Goal: Task Accomplishment & Management: Manage account settings

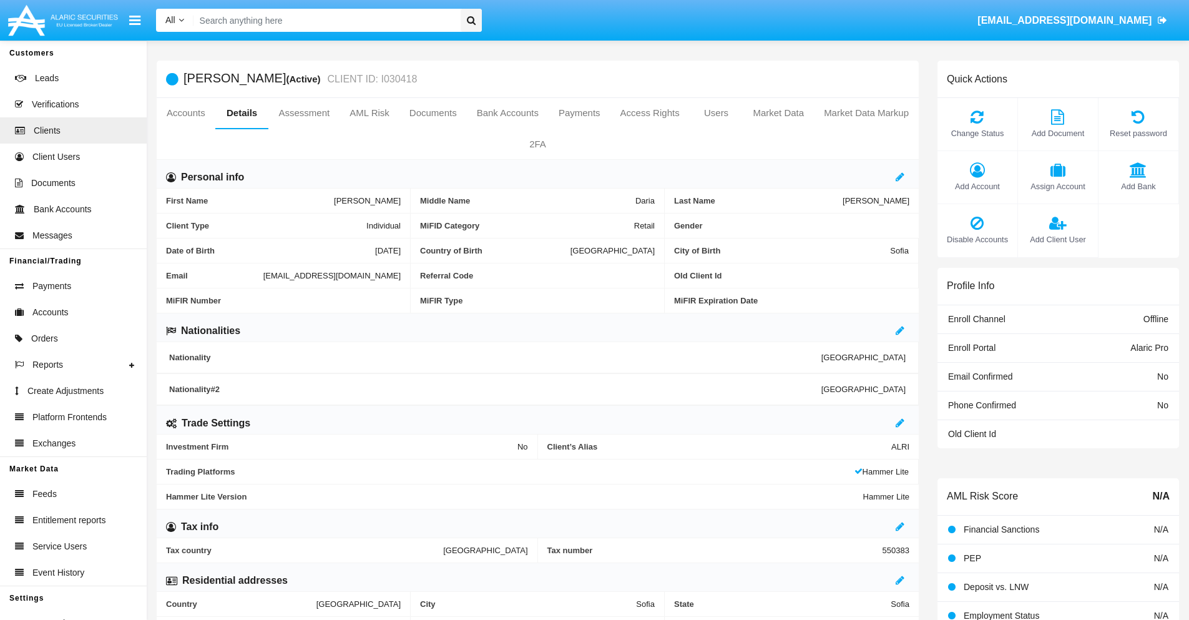
click at [778, 113] on link "Market Data" at bounding box center [778, 113] width 71 height 30
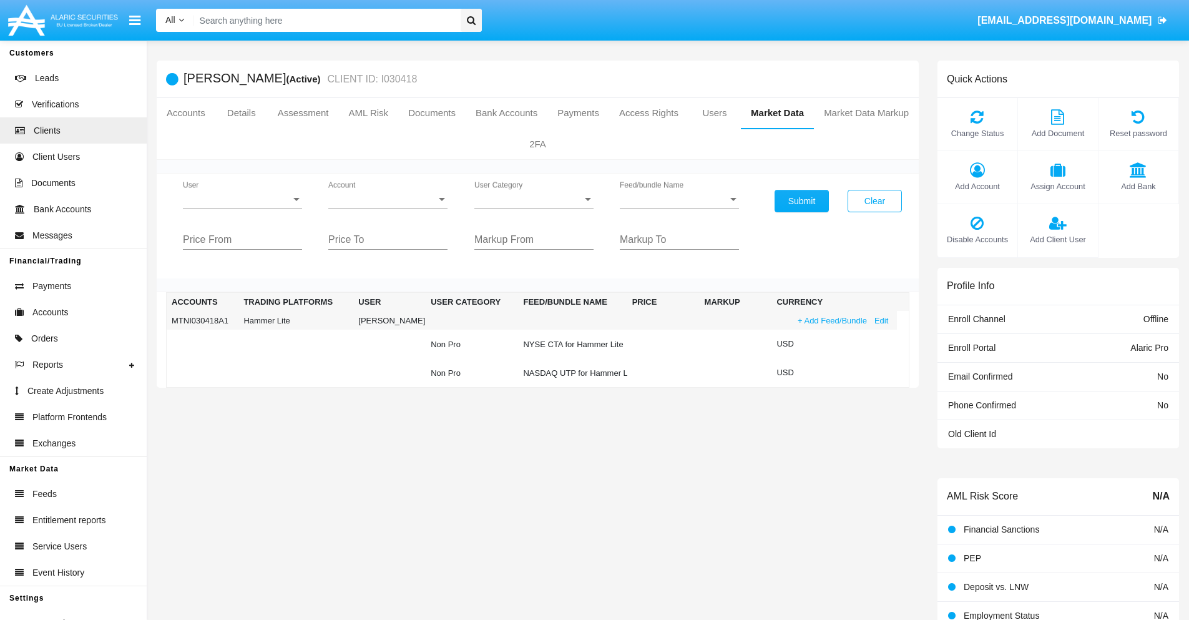
click at [831, 320] on link "+ Add Feed/Bundle" at bounding box center [832, 320] width 77 height 13
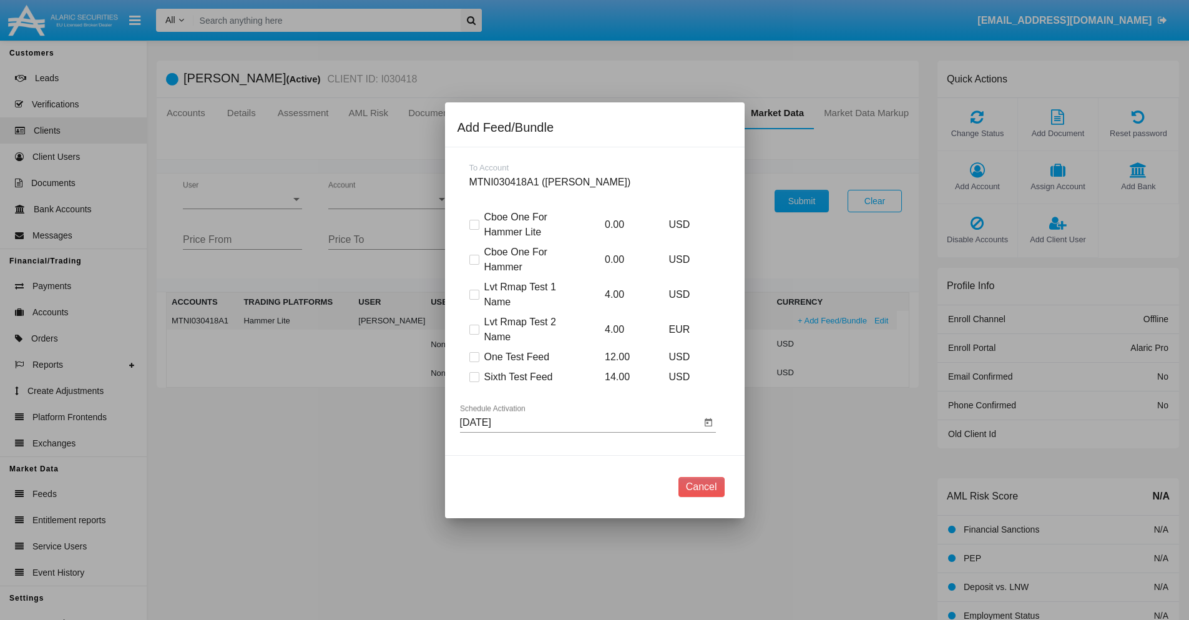
click at [474, 376] on span at bounding box center [474, 377] width 10 height 10
click at [474, 382] on input "Sixth Test Feed" at bounding box center [474, 382] width 1 height 1
checkbox input "true"
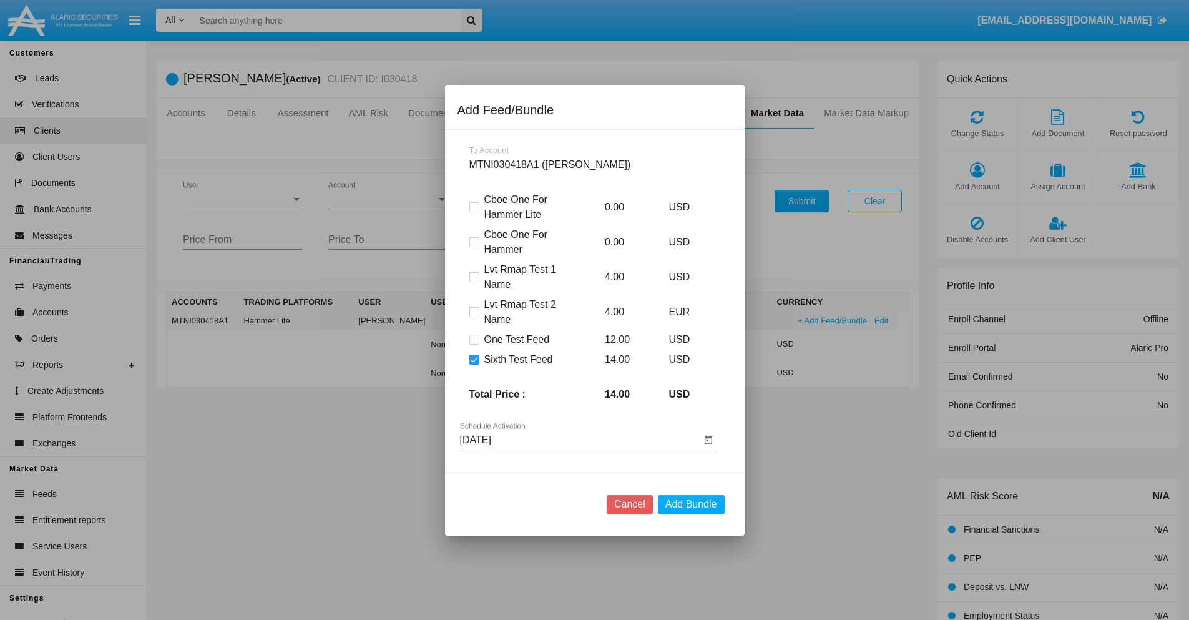
click at [580, 439] on input "[DATE]" at bounding box center [580, 439] width 241 height 11
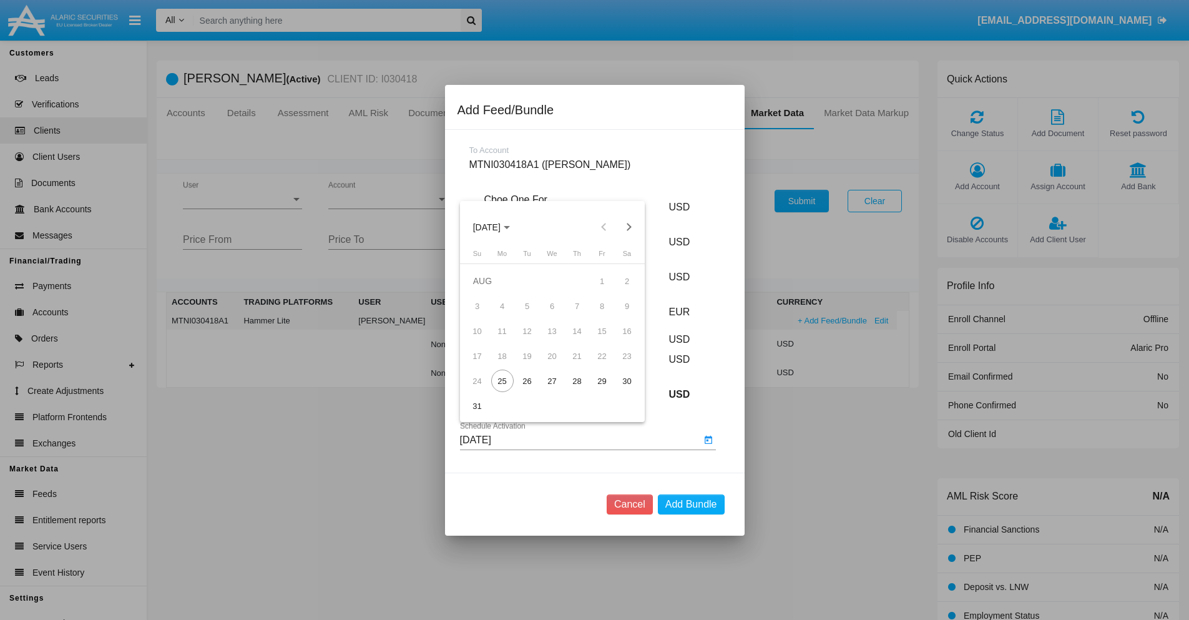
click at [497, 227] on span "[DATE]" at bounding box center [486, 227] width 27 height 10
click at [617, 340] on div "2027" at bounding box center [617, 341] width 39 height 22
click at [530, 340] on div "OCT" at bounding box center [529, 341] width 39 height 22
click at [552, 381] on div "27" at bounding box center [552, 380] width 22 height 22
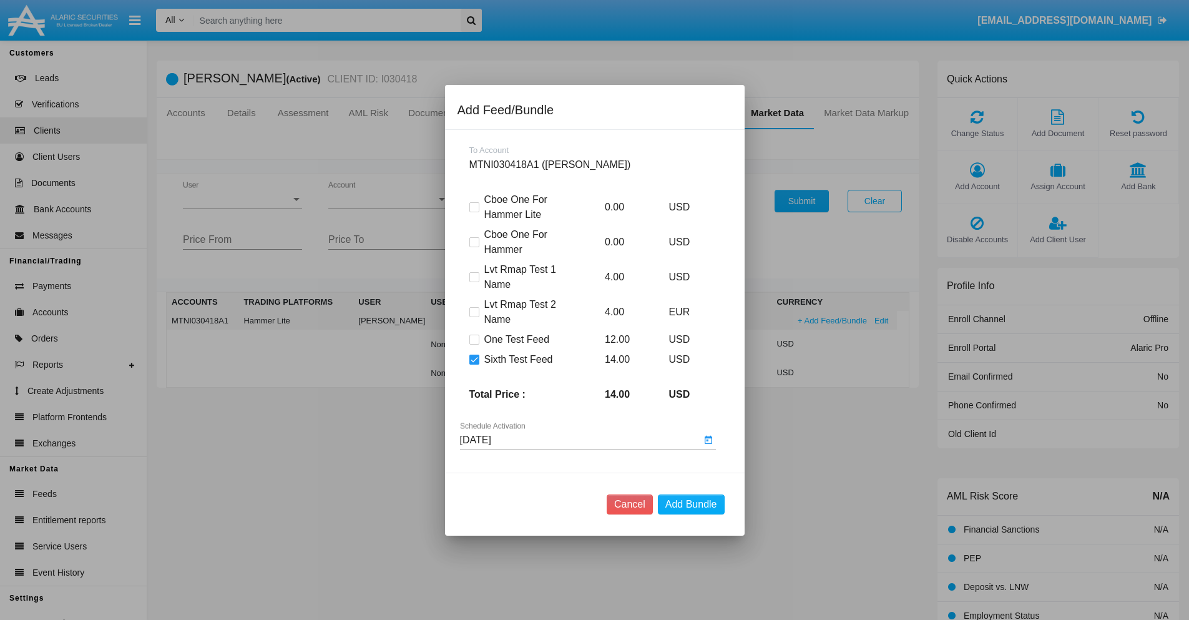
type input "[DATE]"
click at [691, 504] on button "Add Bundle" at bounding box center [691, 504] width 67 height 20
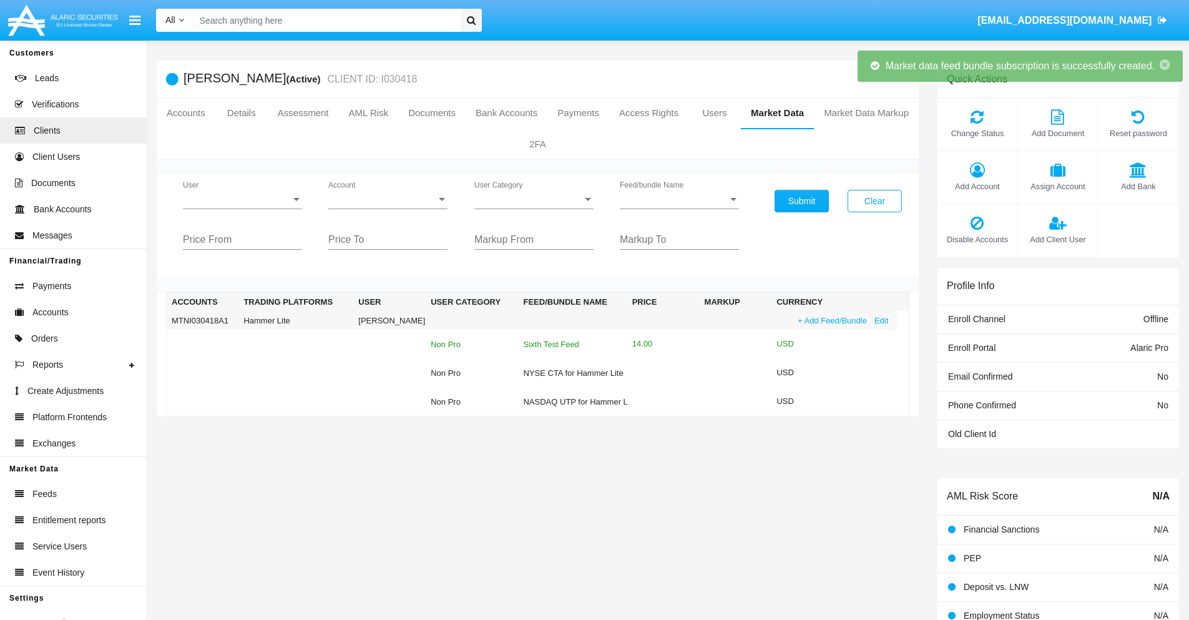
click at [571, 344] on div "Sixth Test Feed" at bounding box center [572, 344] width 99 height 8
